Goal: Navigation & Orientation: Find specific page/section

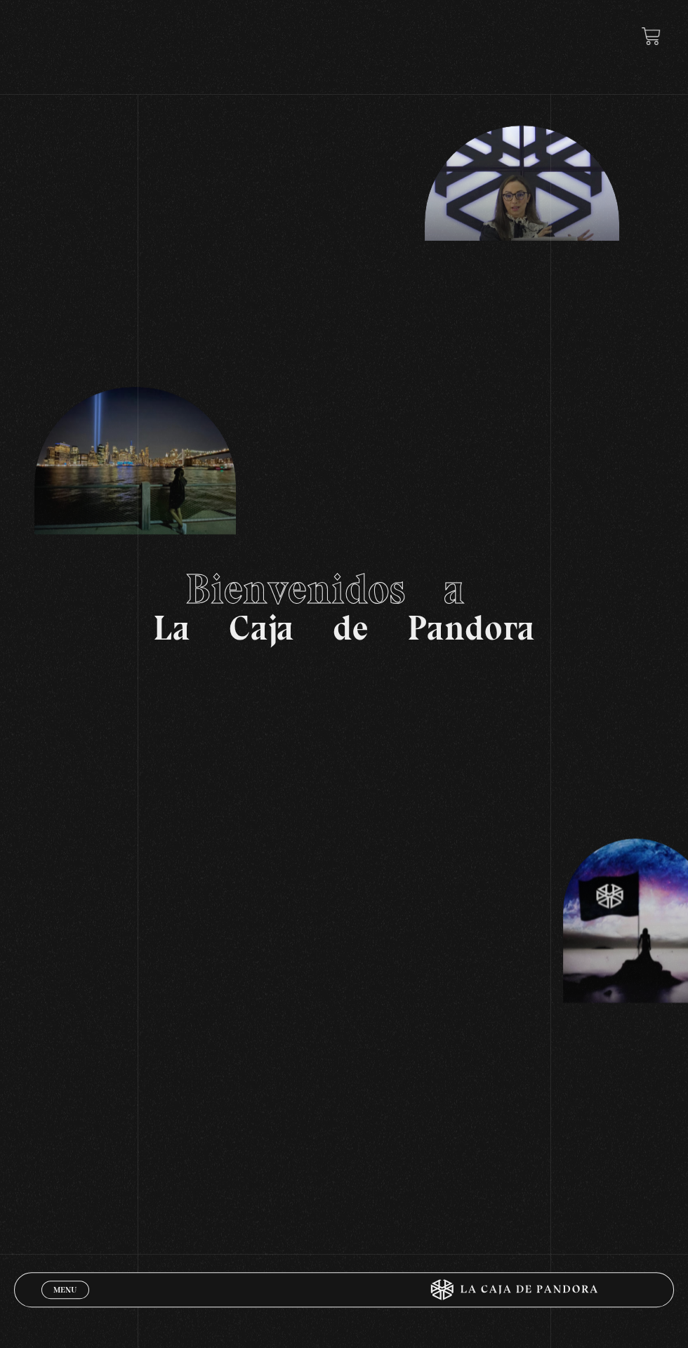
click at [74, 1289] on span "Menu" at bounding box center [64, 1289] width 23 height 8
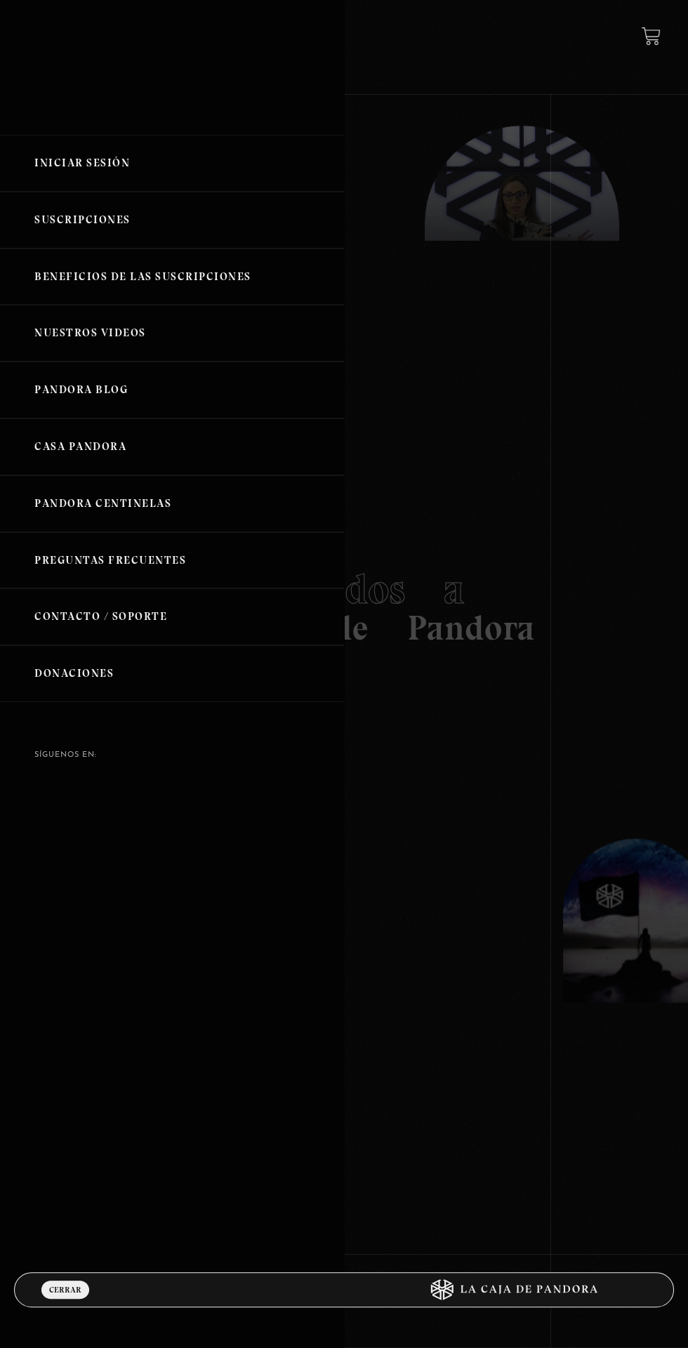
click at [72, 149] on link "Iniciar Sesión" at bounding box center [172, 163] width 344 height 57
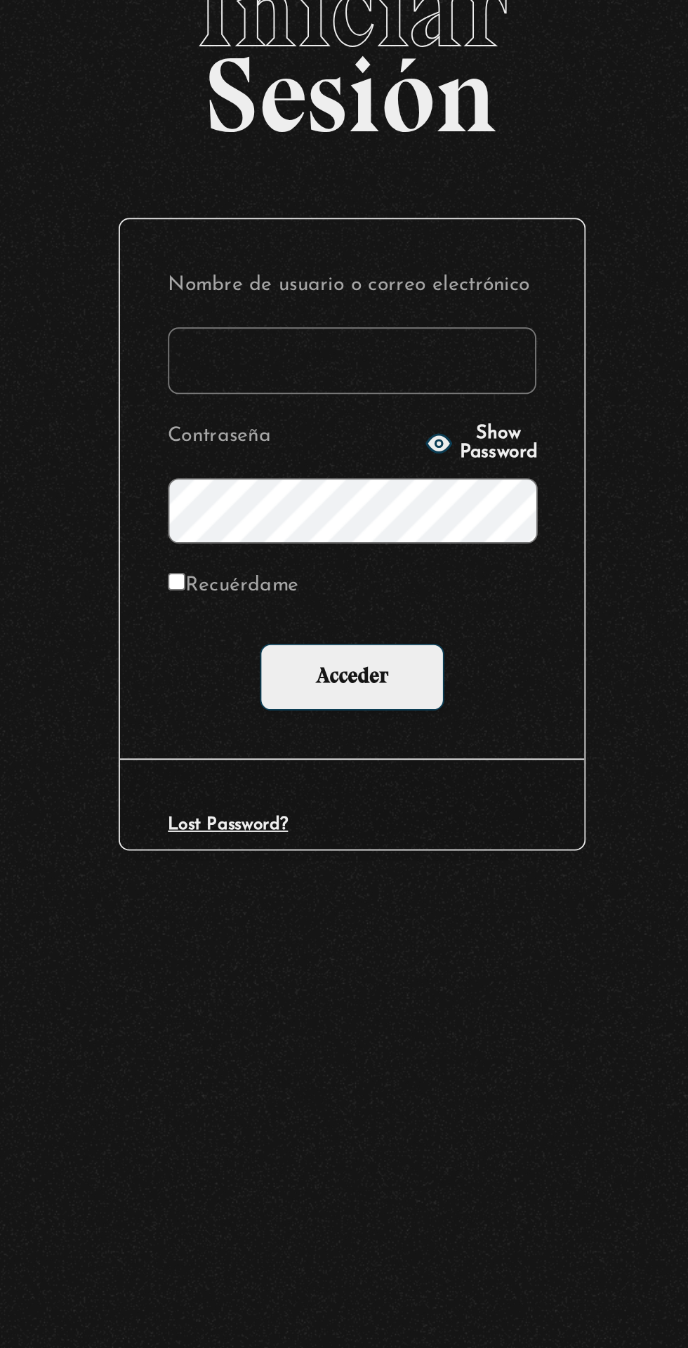
click at [330, 347] on input "Nombre de usuario o correo electrónico" at bounding box center [344, 347] width 194 height 35
type input "anboza20@gmail.com"
click at [295, 496] on input "Acceder" at bounding box center [343, 513] width 97 height 35
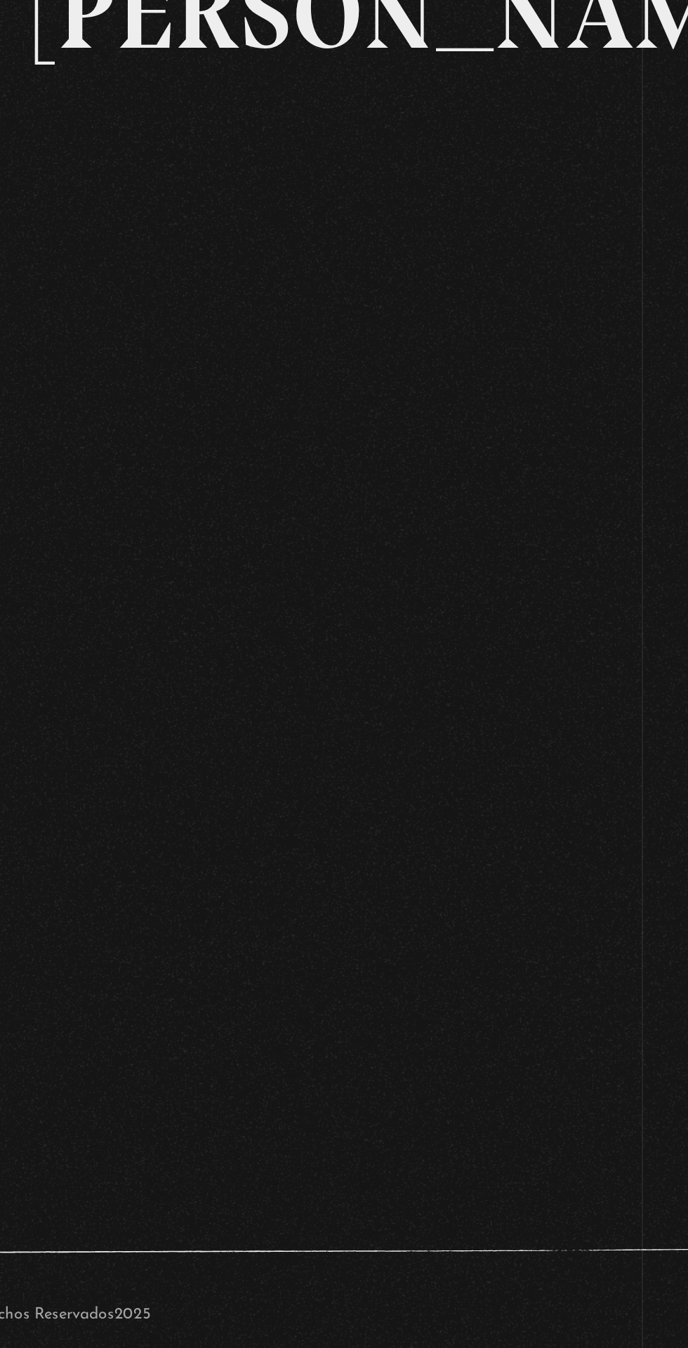
scroll to position [3, 0]
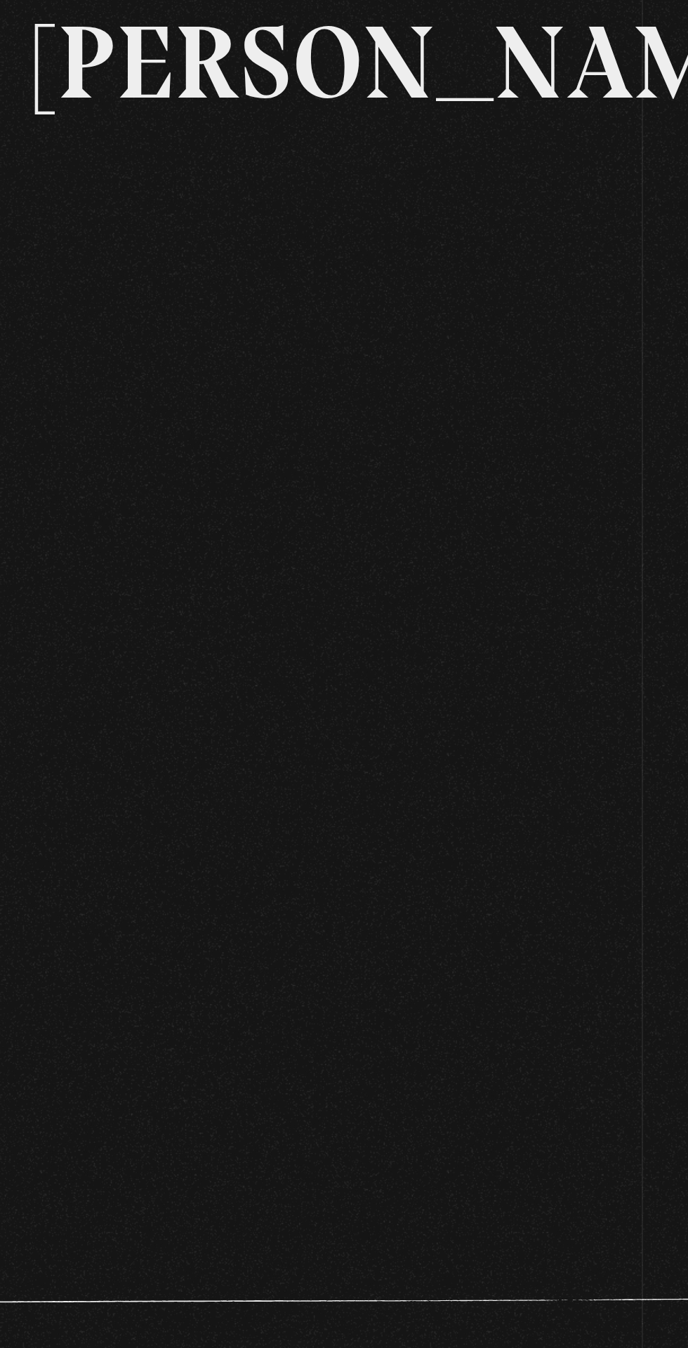
click at [550, 696] on div "Volver Setiembre 4 - 830pm CR Maria Gabriela de Faria" at bounding box center [344, 554] width 688 height 838
click at [560, 623] on div "Volver Setiembre 4 - 830pm CR Maria Gabriela de Faria" at bounding box center [344, 554] width 688 height 838
click at [519, 863] on div "Volver Setiembre 4 - 830pm CR Maria Gabriela de Faria" at bounding box center [344, 554] width 688 height 838
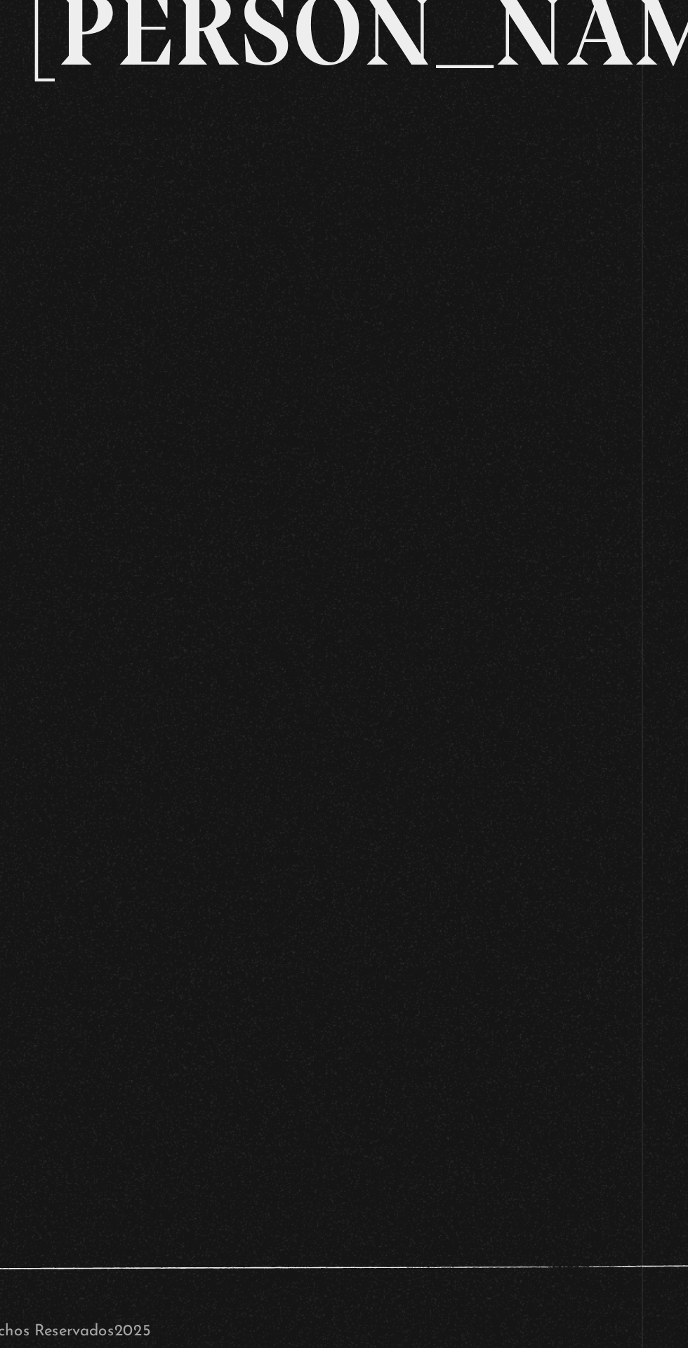
click at [532, 797] on div "Volver Setiembre 4 - 830pm CR Maria Gabriela de Faria" at bounding box center [344, 554] width 688 height 838
click at [368, 1153] on footer "SÍguenos en: La Caja de Pandora, Derechos Reservados 2025 Realizado por" at bounding box center [344, 1124] width 688 height 232
